Goal: Information Seeking & Learning: Learn about a topic

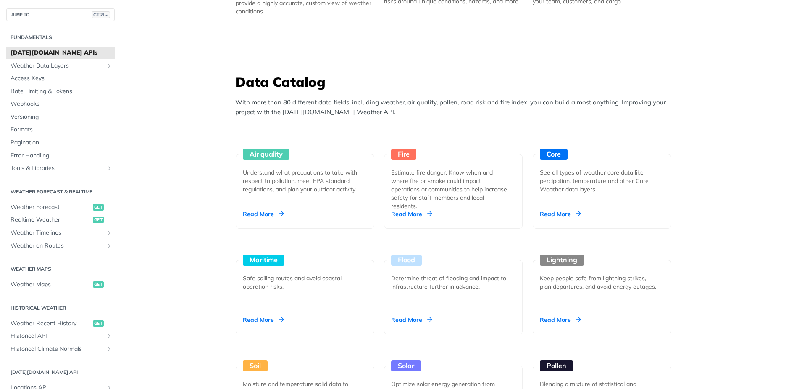
scroll to position [740, 0]
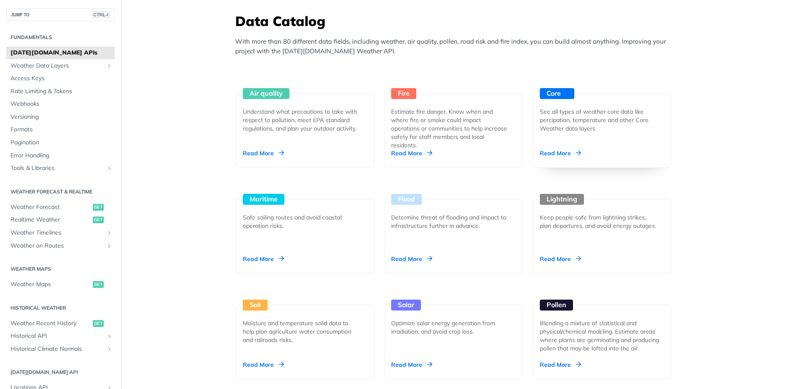
click at [562, 158] on div "Read More" at bounding box center [560, 153] width 41 height 8
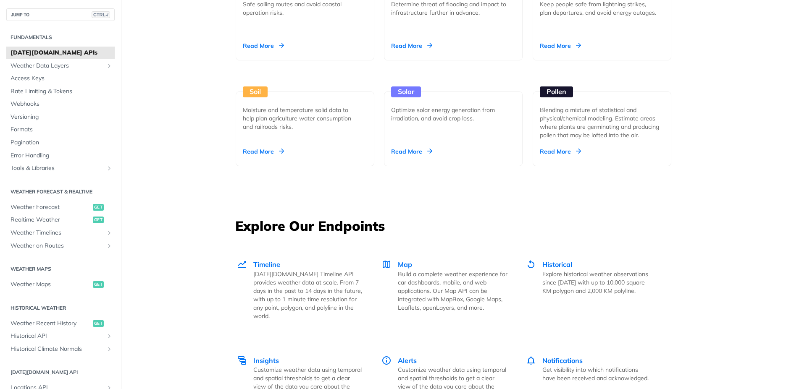
scroll to position [956, 0]
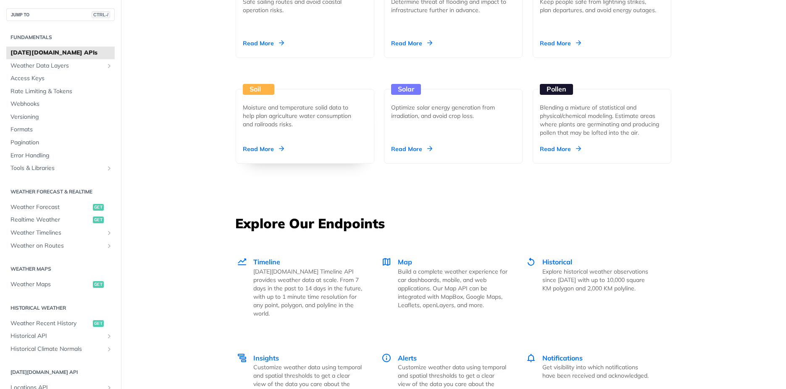
click at [267, 153] on div "Read More" at bounding box center [263, 149] width 41 height 8
click at [425, 153] on div "Read More" at bounding box center [411, 149] width 41 height 8
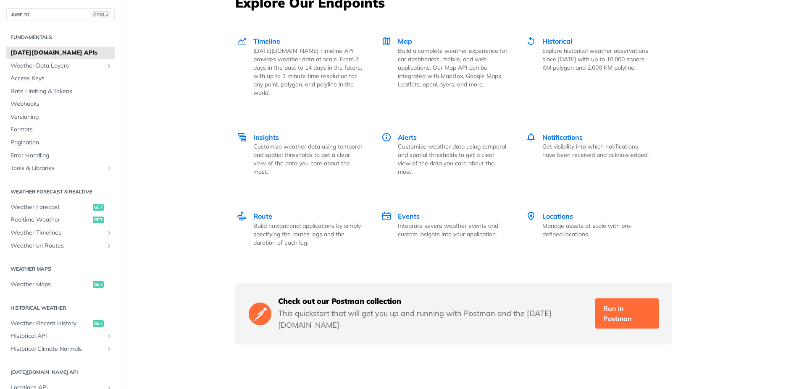
scroll to position [1174, 0]
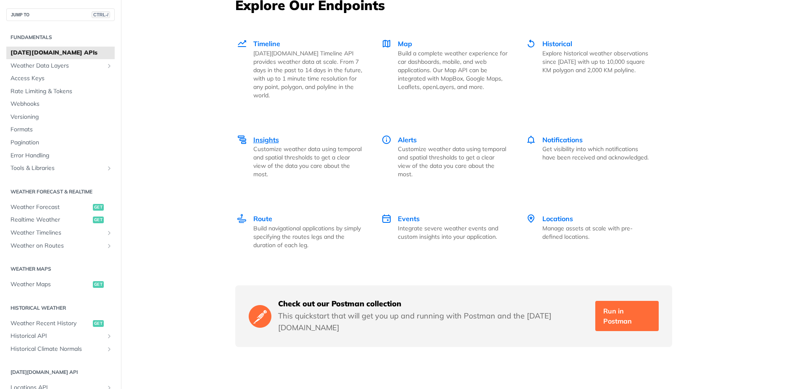
click at [325, 140] on div "Insights Customize weather data using temporal and spatial thresholds to get a …" at bounding box center [308, 157] width 110 height 44
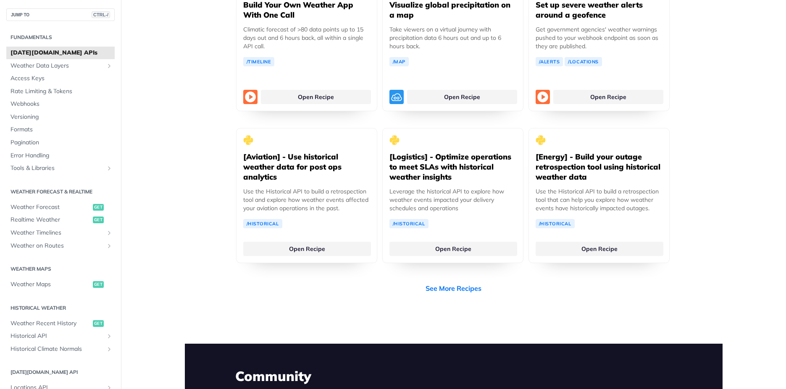
scroll to position [1598, 0]
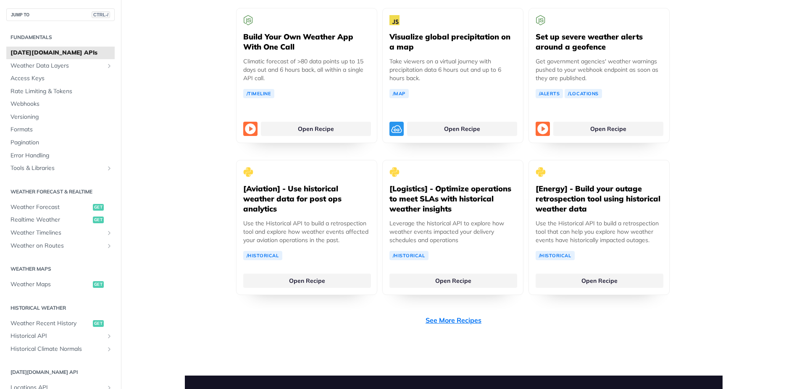
click at [463, 315] on link "See More Recipes" at bounding box center [454, 320] width 56 height 10
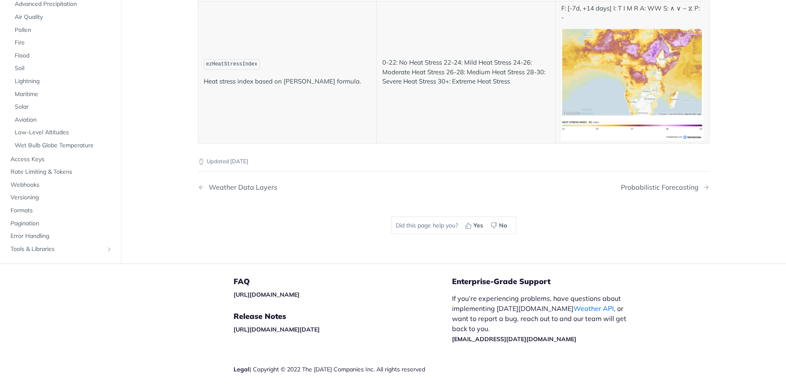
scroll to position [4571, 0]
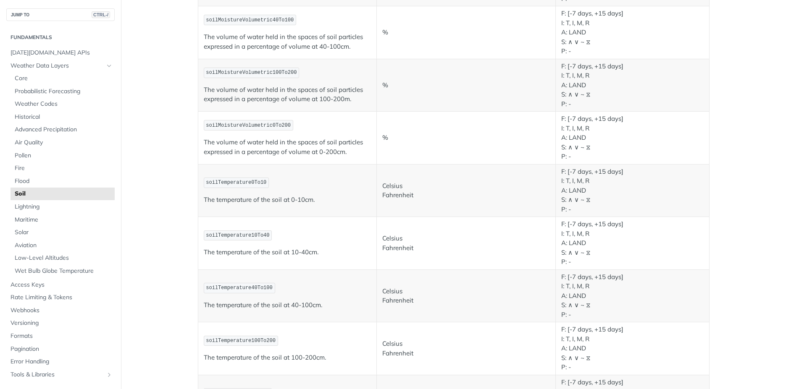
scroll to position [227, 0]
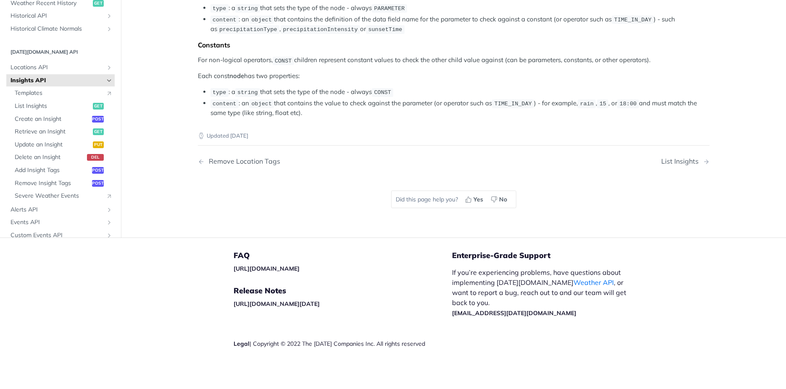
scroll to position [1644, 0]
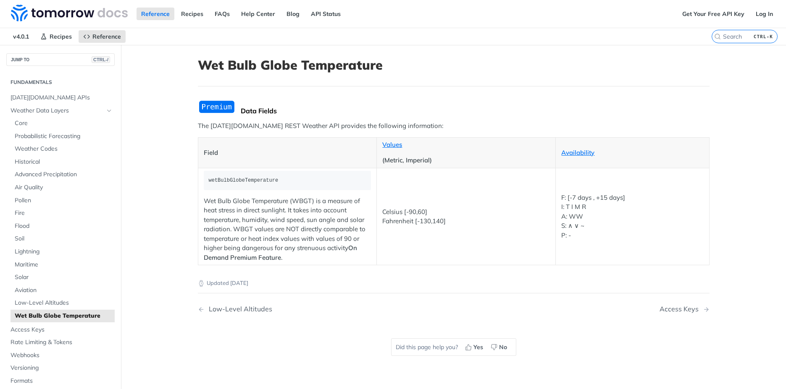
click at [741, 92] on main "JUMP TO CTRL-/ Fundamentals Tomorrow.io APIs Weather Data Layers Core Probabili…" at bounding box center [393, 239] width 786 height 389
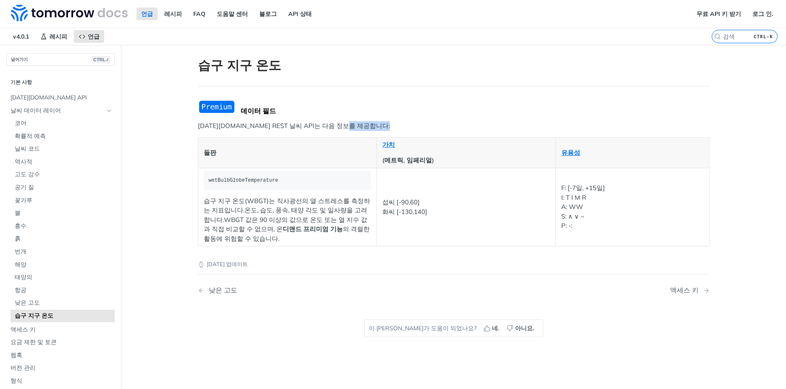
drag, startPoint x: 779, startPoint y: 123, endPoint x: 778, endPoint y: 231, distance: 108.4
click at [784, 242] on div "콘텐츠로 이동 언급 레시피 FAQ 도움말 센터 블로그 API 상태 Recipes Reference v4.0.1 Reference Recipes…" at bounding box center [393, 194] width 786 height 389
click at [750, 220] on main "넘어가기 CTRL-/ 기본 사항 Tomorrow.io API 날씨 데이터 레이어 코어 확률적 예측 날씨 코드 역사적 고도 강수 공기 질 꽃가루…" at bounding box center [393, 239] width 786 height 389
click at [497, 55] on article "습구 지구 온도 데이터 필드 Tomorrow.io REST 날씨 API는 다음 정보를 제공합니다: 들판 가치 (메트릭, 임페리얼) 유용성 we…" at bounding box center [454, 239] width 538 height 389
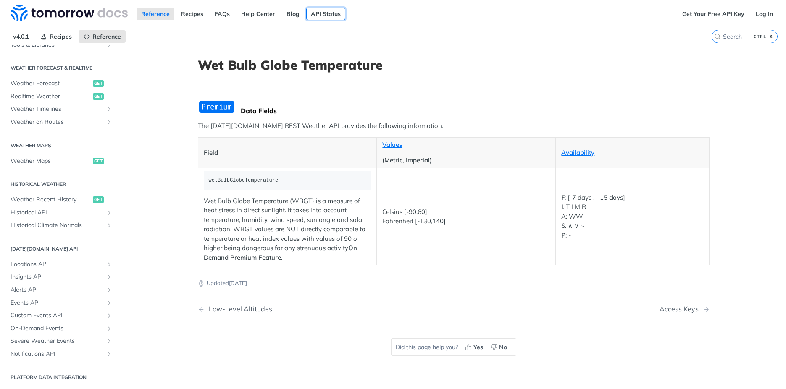
click at [330, 16] on link "API Status" at bounding box center [325, 14] width 39 height 13
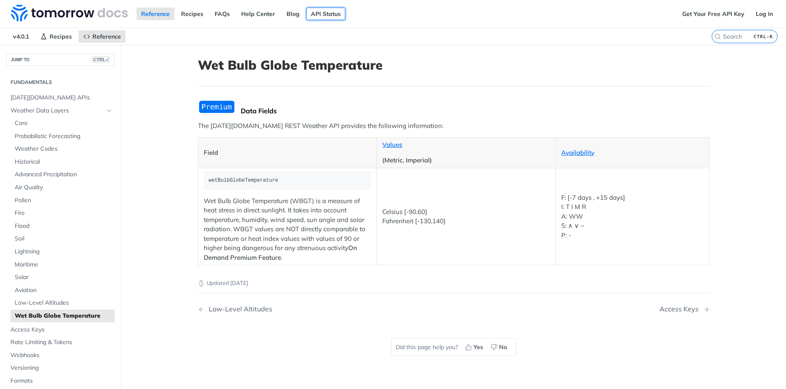
click at [327, 11] on link "API Status" at bounding box center [325, 14] width 39 height 13
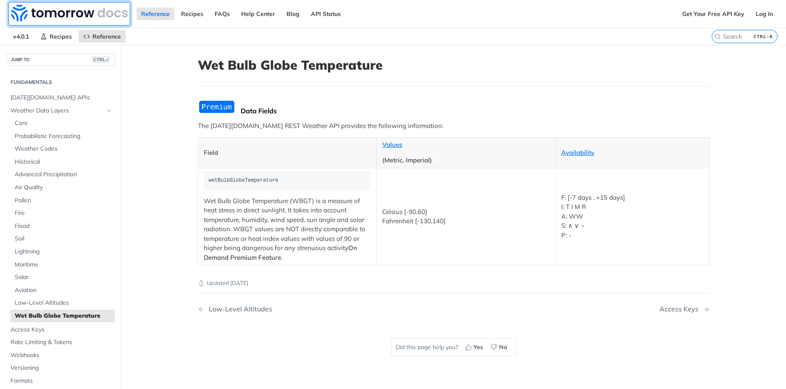
click at [72, 15] on img at bounding box center [69, 13] width 117 height 17
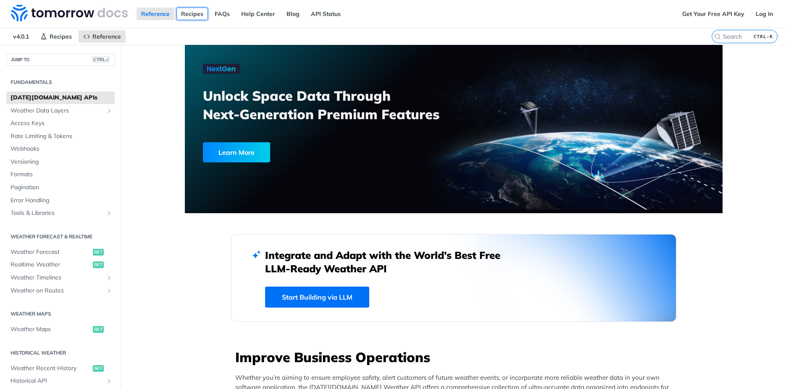
click at [192, 14] on link "Recipes" at bounding box center [192, 14] width 32 height 13
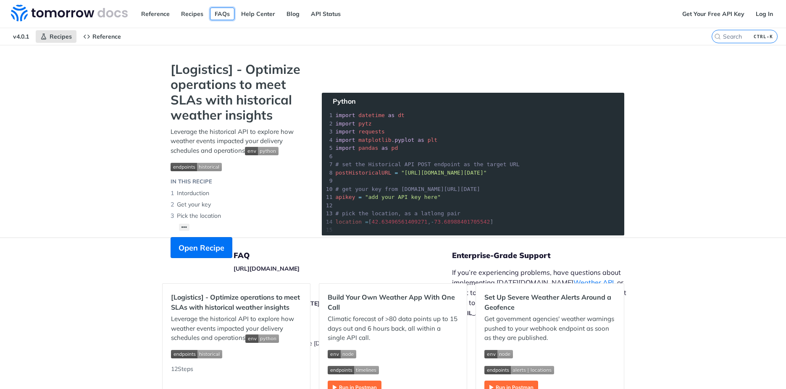
click at [222, 18] on link "FAQs" at bounding box center [222, 14] width 24 height 13
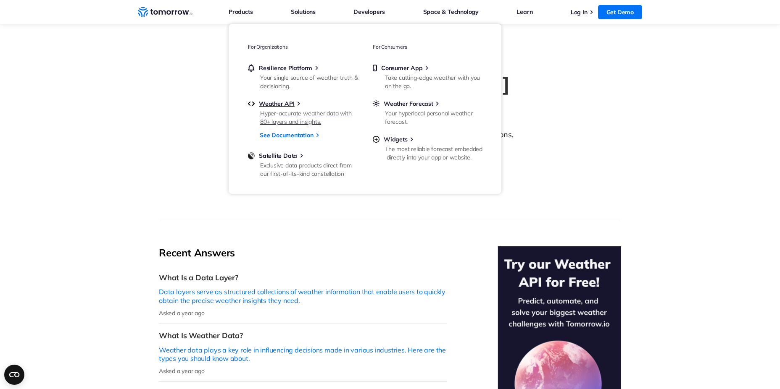
click at [287, 110] on div "Hyper-accurate weather data with 80+ layers and insights." at bounding box center [309, 117] width 98 height 17
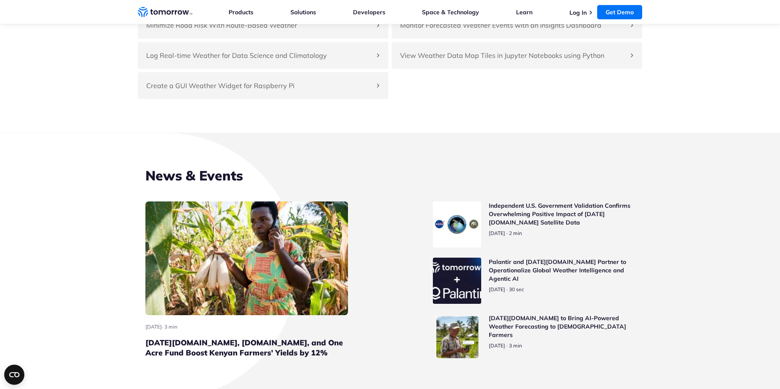
scroll to position [1936, 0]
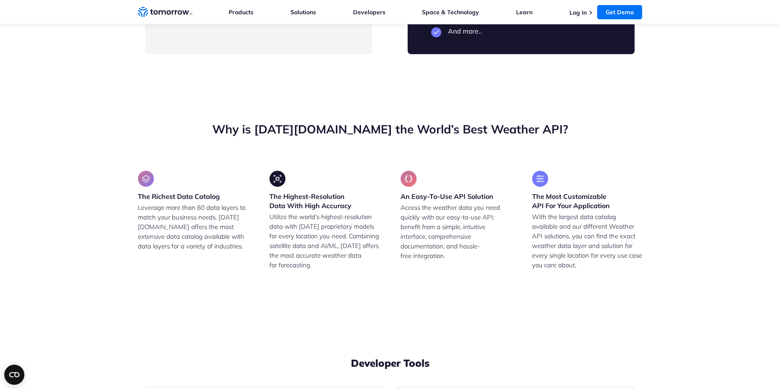
drag, startPoint x: 270, startPoint y: 305, endPoint x: 166, endPoint y: 186, distance: 157.8
copy ul "5-Day Forecast Weather Timelines and Trendlines Weather API Access Core Weather…"
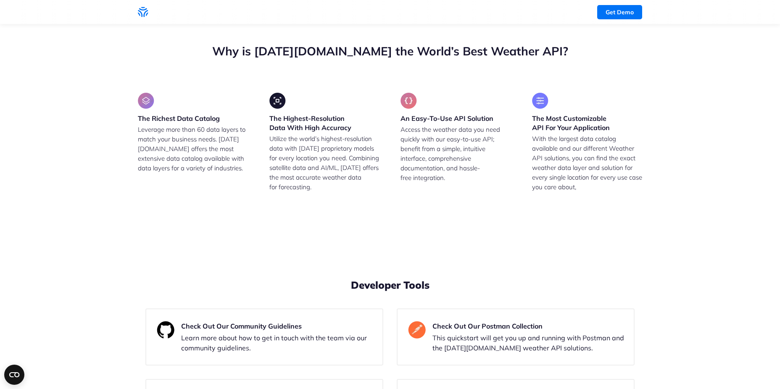
scroll to position [0, 0]
